Goal: Find specific page/section: Find specific page/section

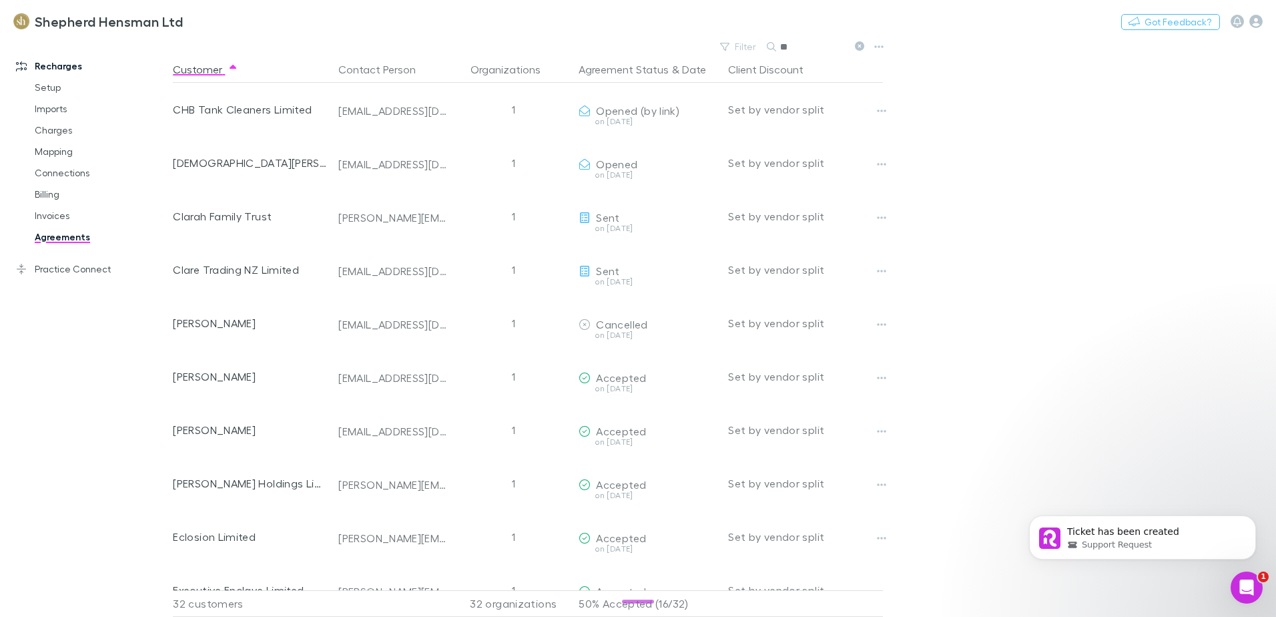
type input "*"
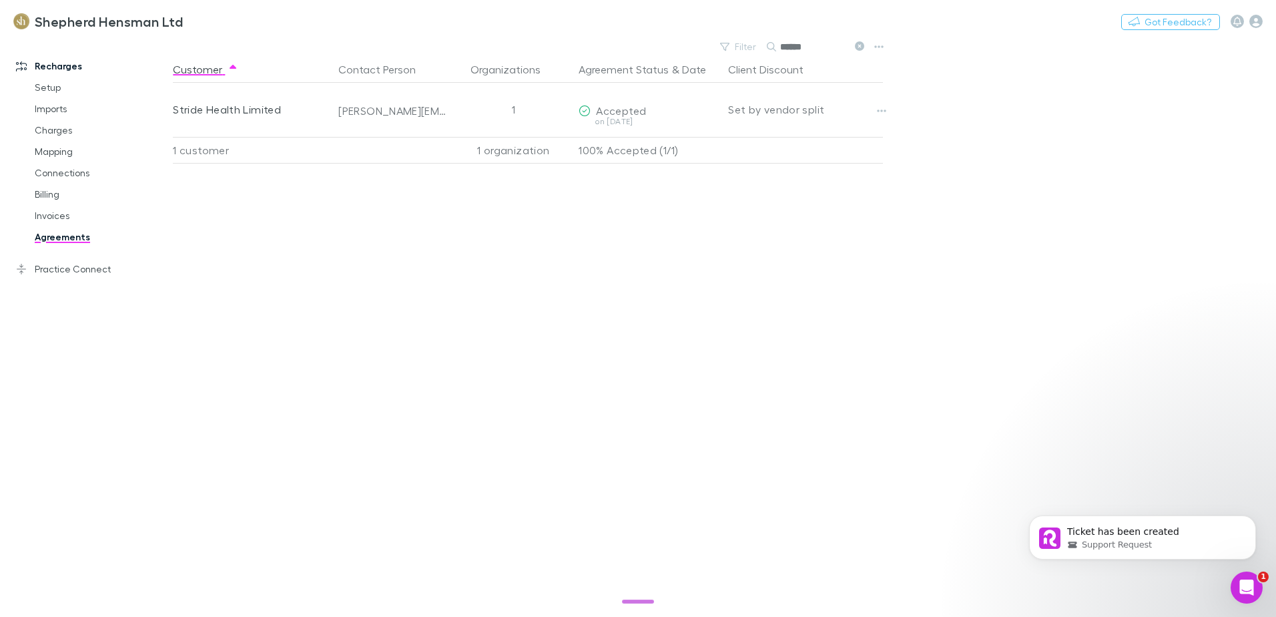
type input "******"
